Goal: Check status: Check status

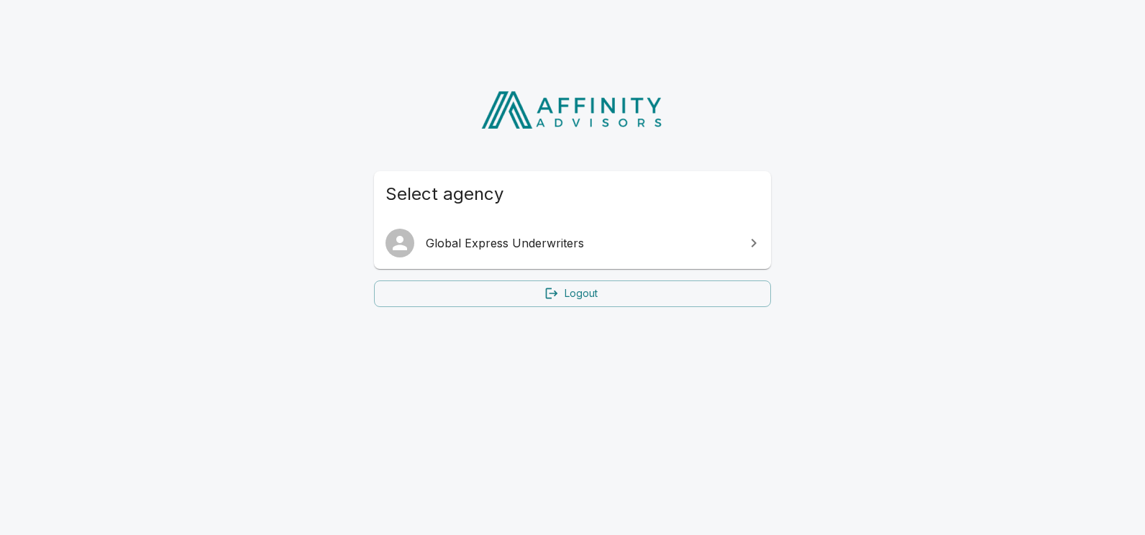
click at [508, 245] on span "Global Express Underwriters" at bounding box center [581, 242] width 311 height 17
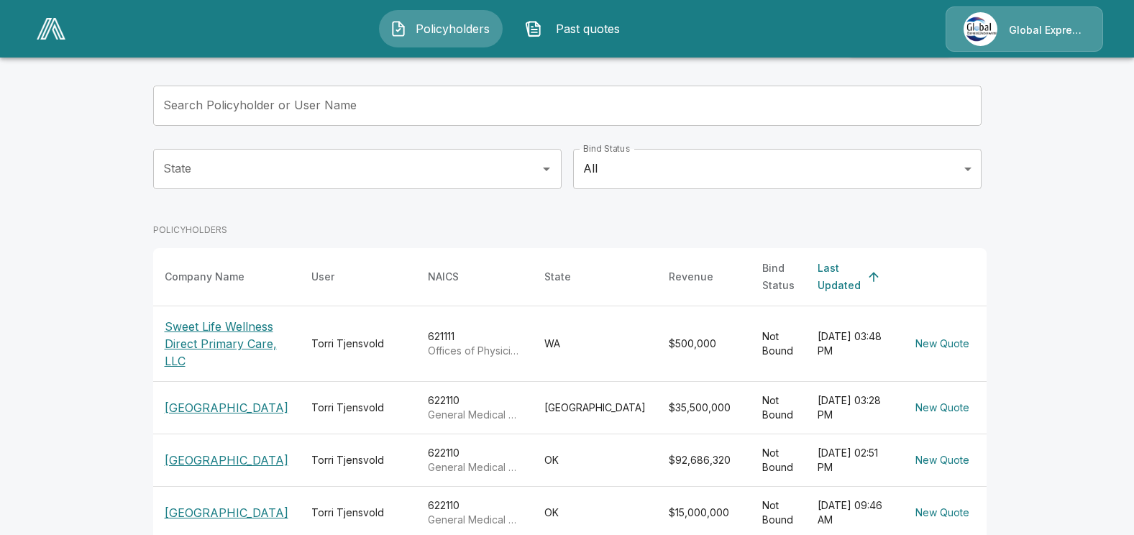
scroll to position [216, 0]
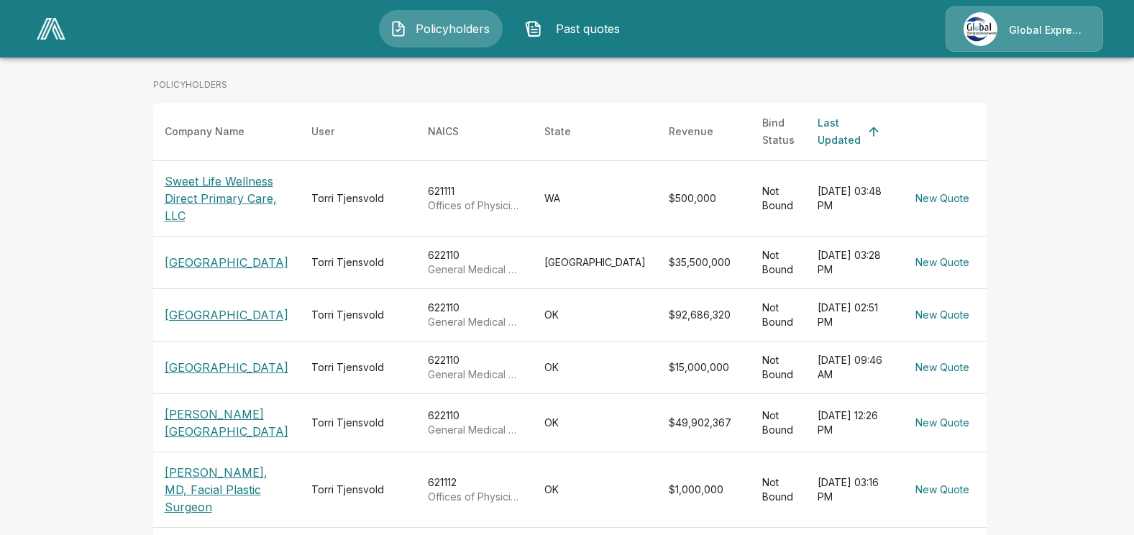
click at [229, 434] on p "Grady Memorial Hospital" at bounding box center [227, 423] width 124 height 35
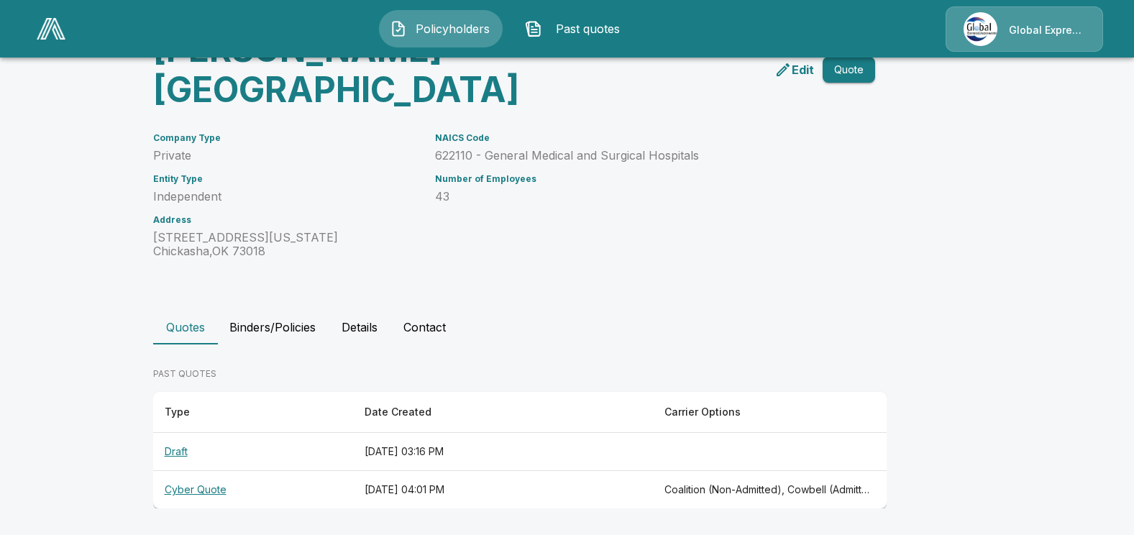
scroll to position [93, 0]
click at [211, 485] on th "Cyber Quote" at bounding box center [253, 489] width 200 height 38
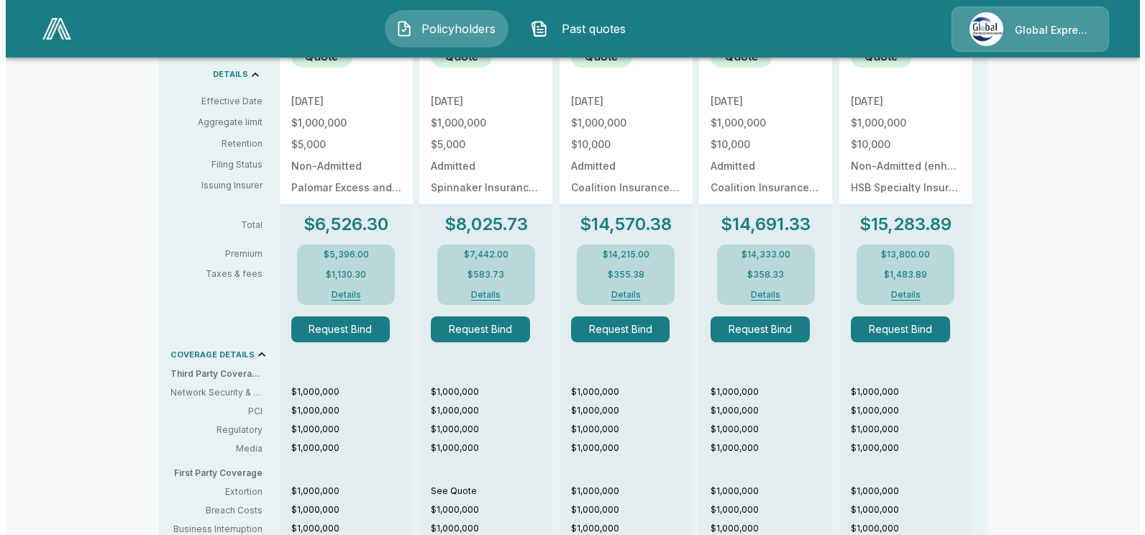
scroll to position [237, 0]
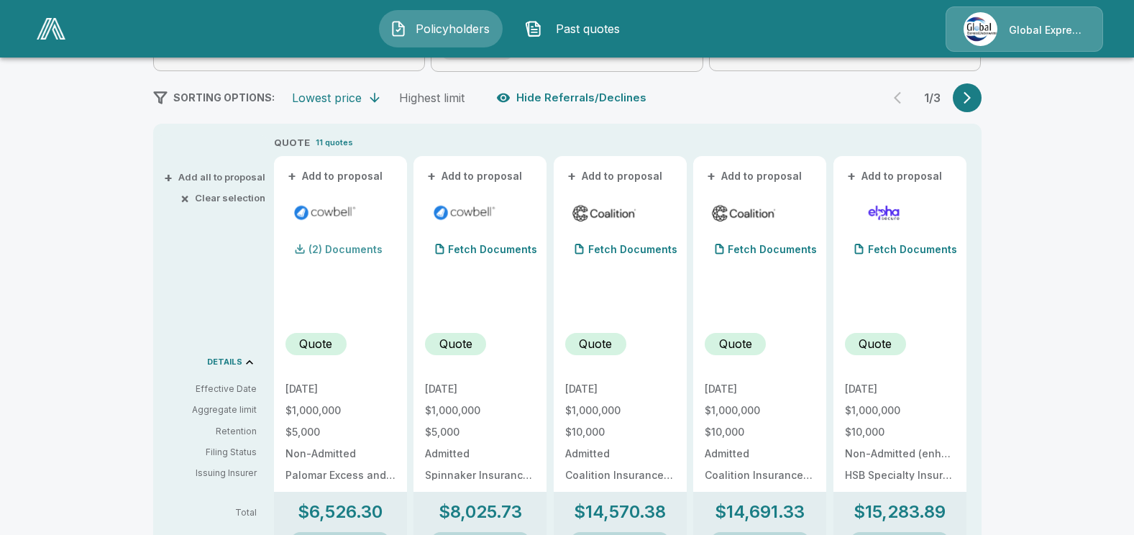
click at [358, 248] on p "(2) Documents" at bounding box center [346, 250] width 74 height 10
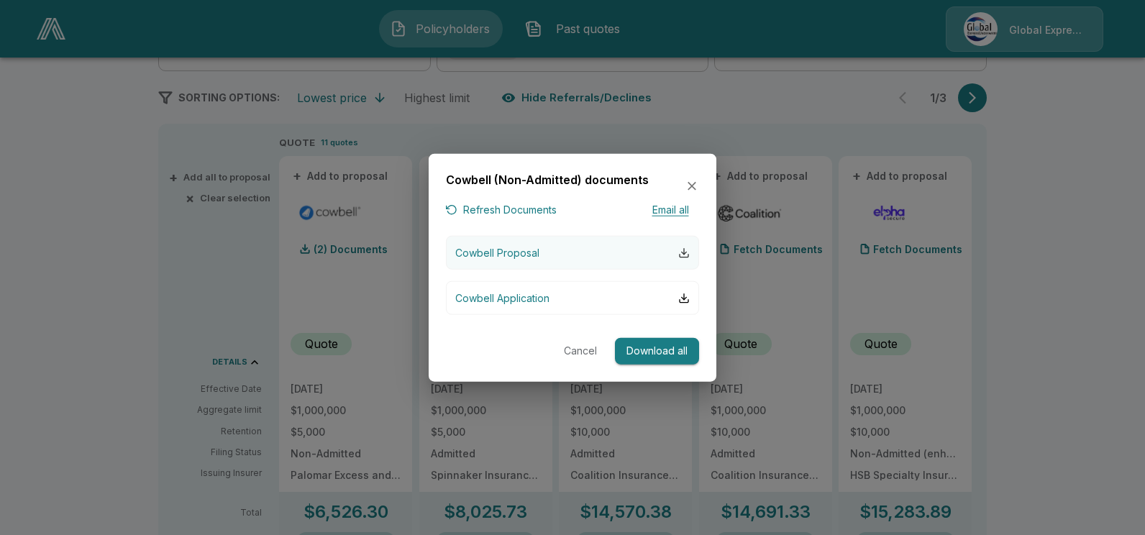
click at [680, 252] on div "button" at bounding box center [684, 253] width 12 height 12
